Goal: Task Accomplishment & Management: Manage account settings

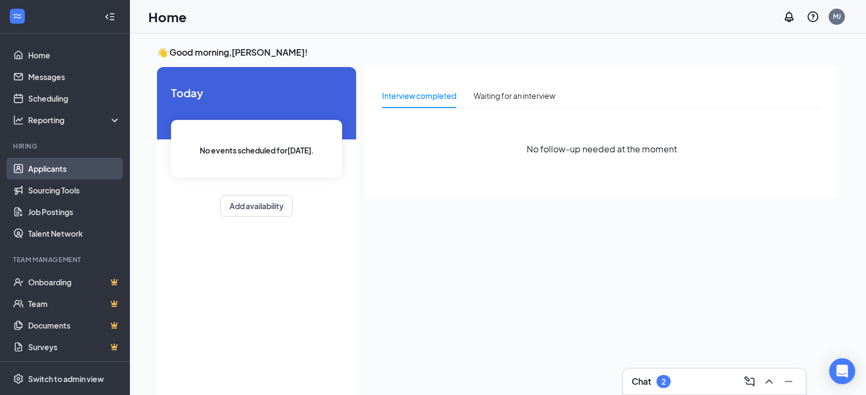
click at [45, 169] on link "Applicants" at bounding box center [74, 169] width 93 height 22
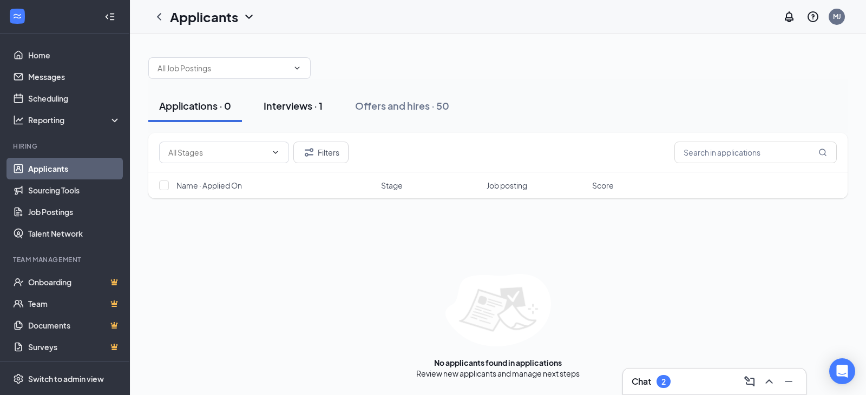
click at [300, 105] on div "Interviews · 1" at bounding box center [292, 106] width 59 height 14
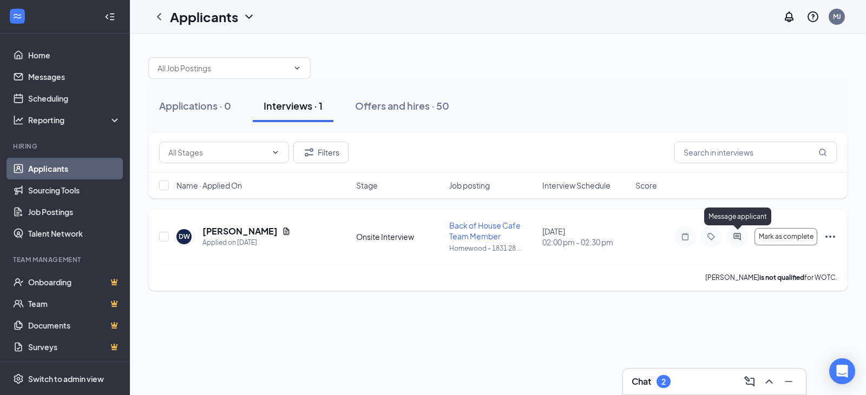
click at [737, 237] on icon "ActiveChat" at bounding box center [736, 237] width 13 height 9
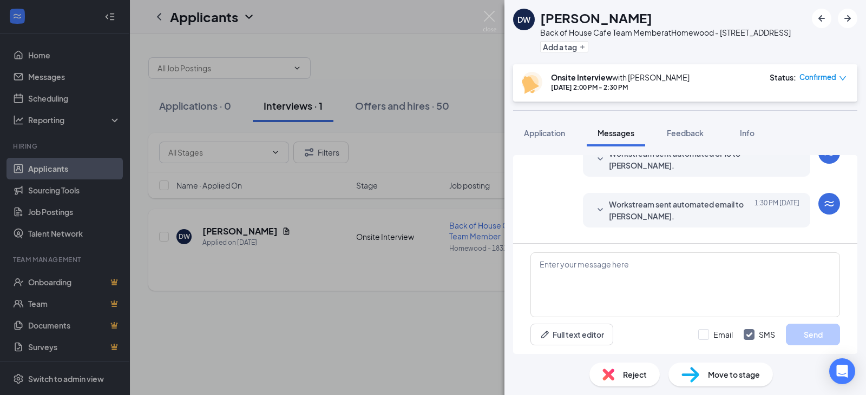
scroll to position [443, 0]
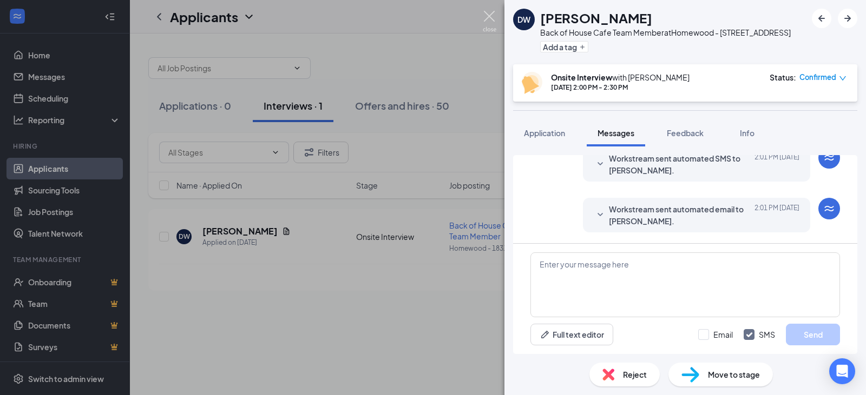
click at [490, 19] on img at bounding box center [490, 21] width 14 height 21
